Goal: Task Accomplishment & Management: Use online tool/utility

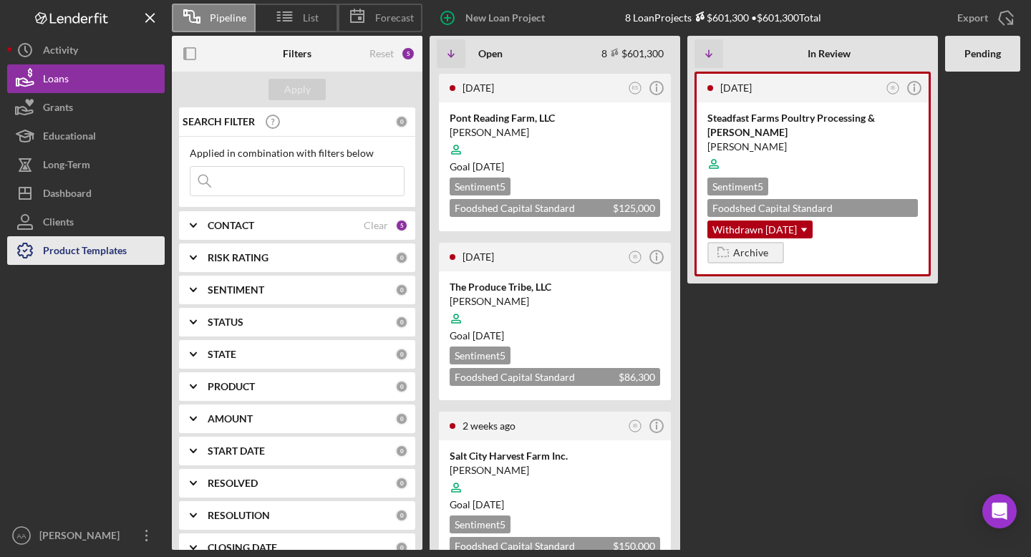
click at [112, 251] on div "Product Templates" at bounding box center [85, 252] width 84 height 32
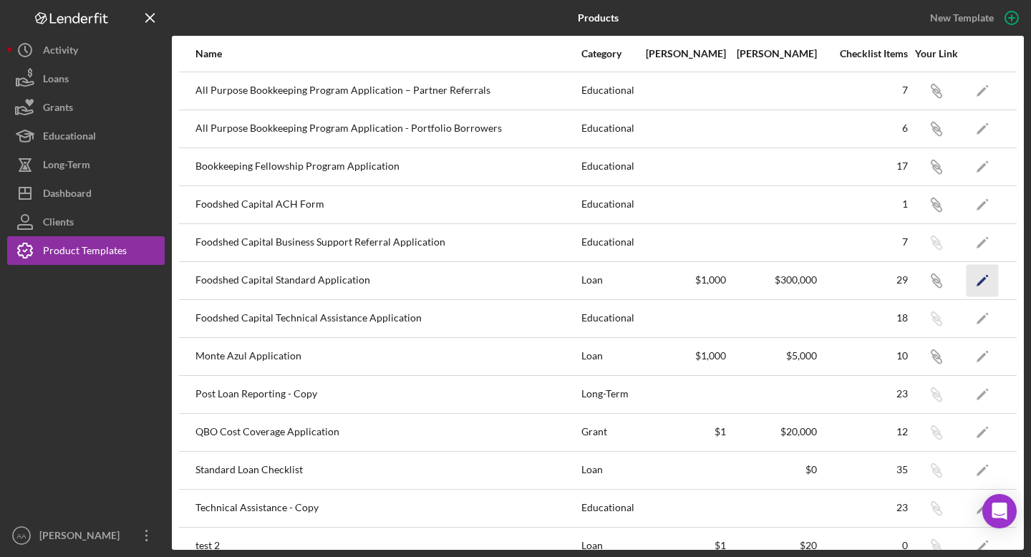
click at [984, 276] on icon "Icon/Edit" at bounding box center [983, 280] width 32 height 32
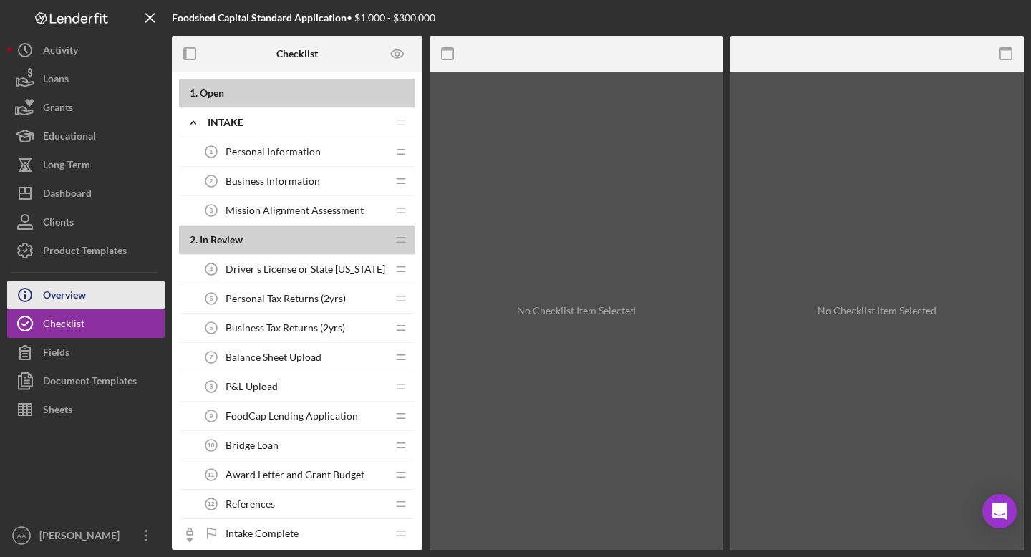
click at [77, 304] on div "Overview" at bounding box center [64, 297] width 43 height 32
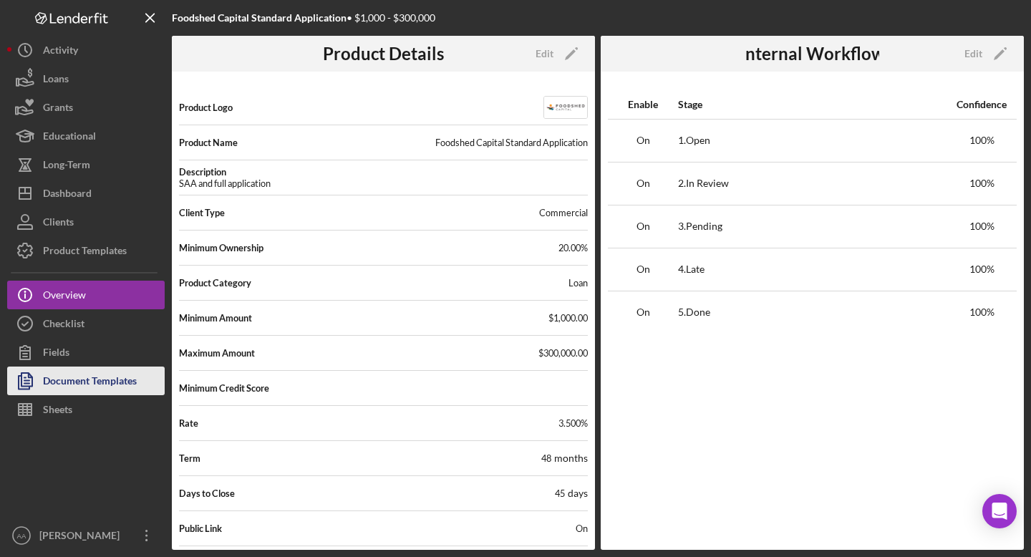
click at [74, 387] on div "Document Templates" at bounding box center [90, 383] width 94 height 32
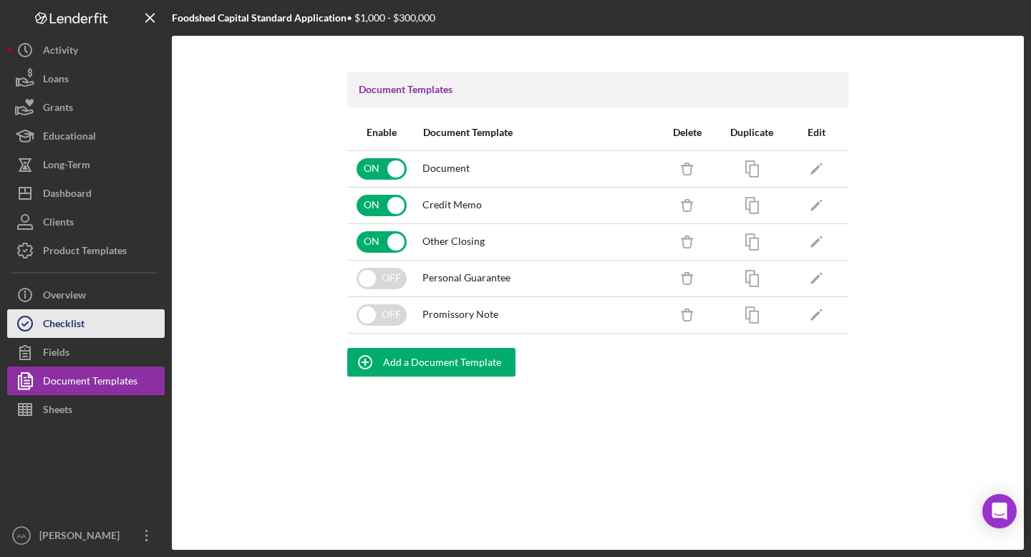
click at [72, 322] on div "Checklist" at bounding box center [64, 325] width 42 height 32
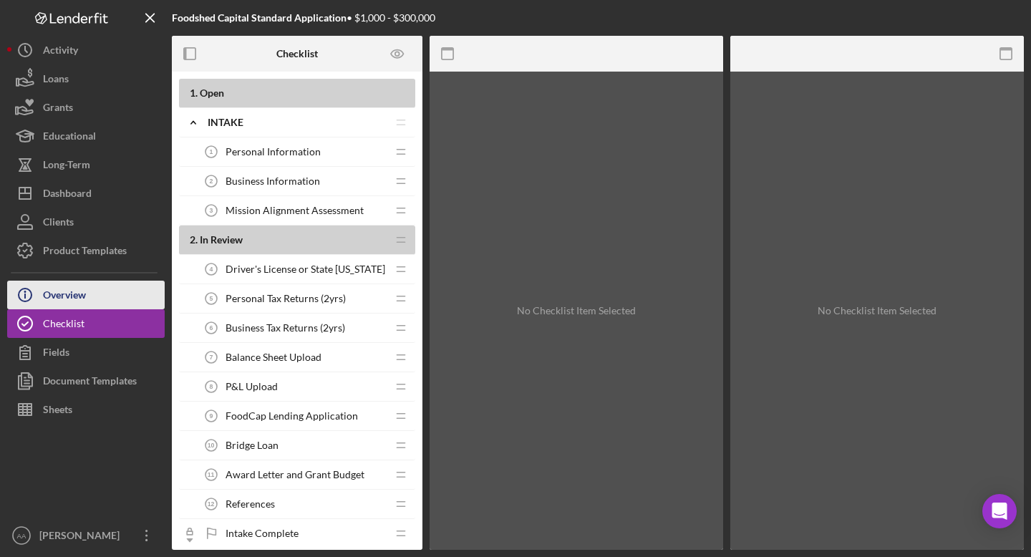
click at [92, 300] on button "Icon/Info Overview" at bounding box center [86, 295] width 158 height 29
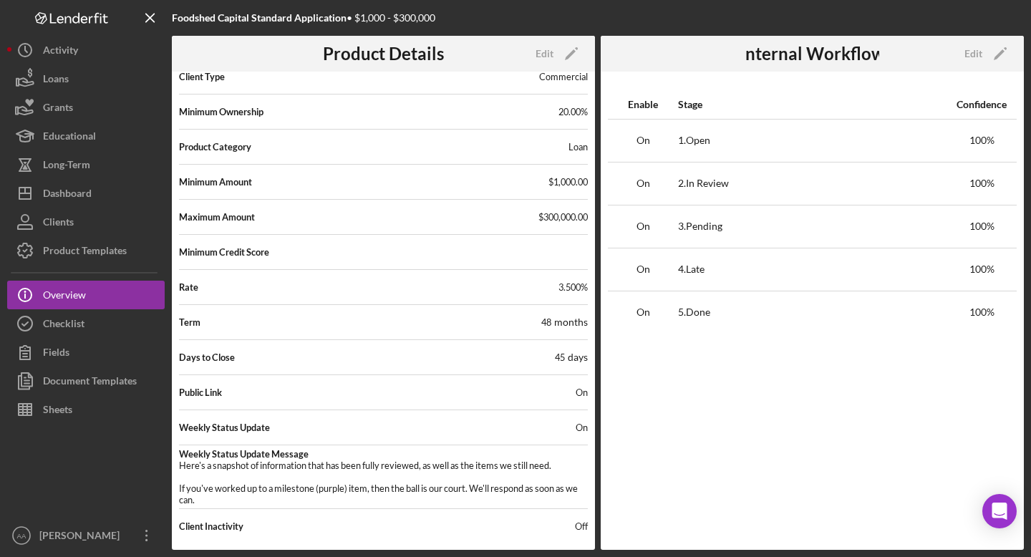
scroll to position [148, 0]
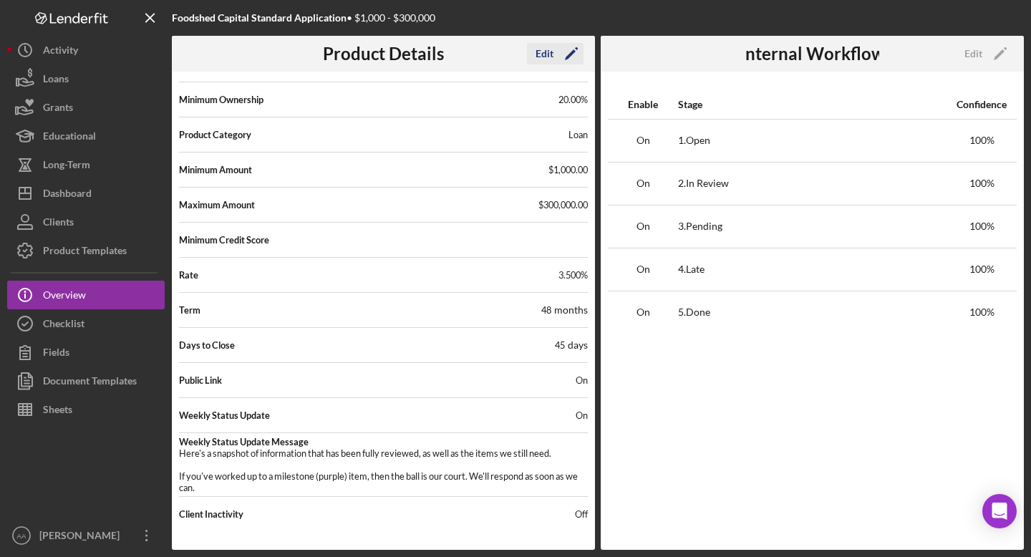
click at [563, 62] on icon "Icon/Edit" at bounding box center [572, 54] width 36 height 36
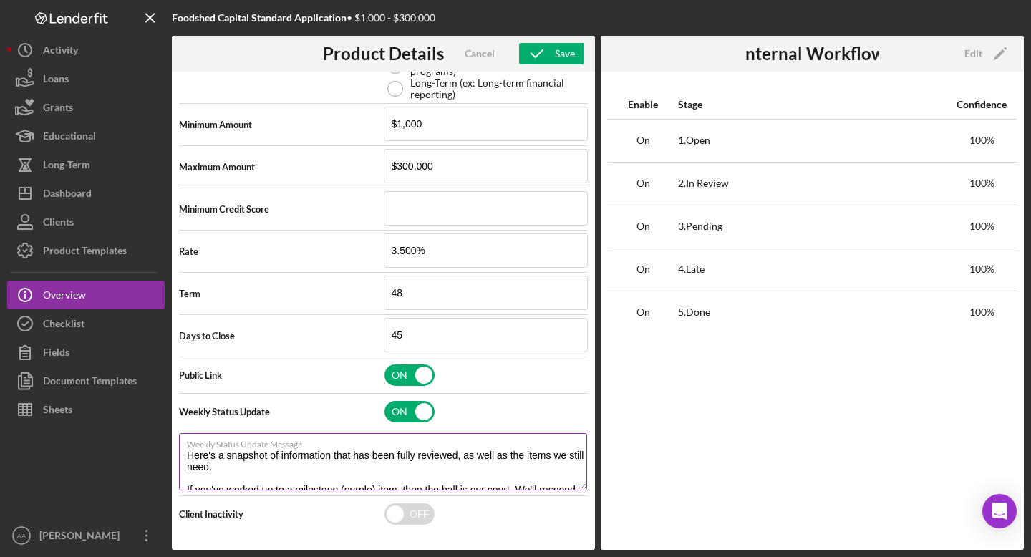
scroll to position [23, 0]
